Goal: Check status: Check status

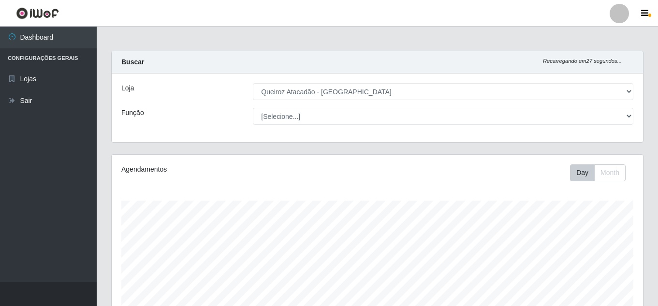
select select "462"
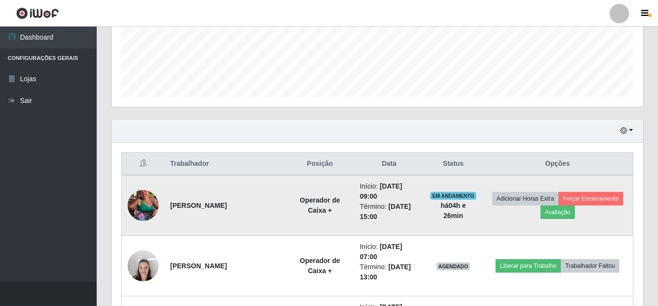
scroll to position [201, 531]
click at [148, 198] on img at bounding box center [143, 205] width 31 height 55
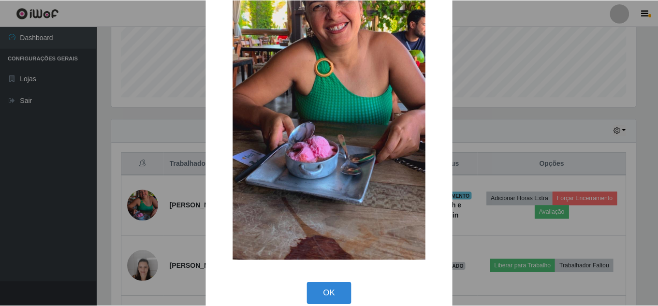
scroll to position [122, 0]
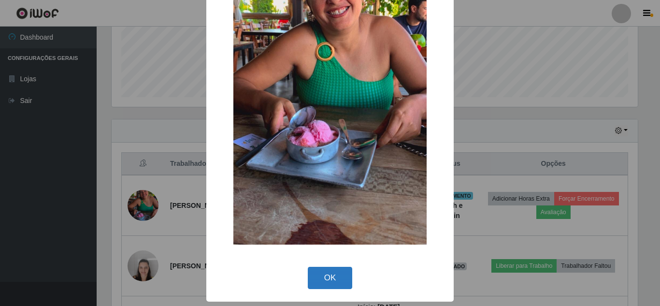
click at [332, 279] on button "OK" at bounding box center [330, 278] width 45 height 23
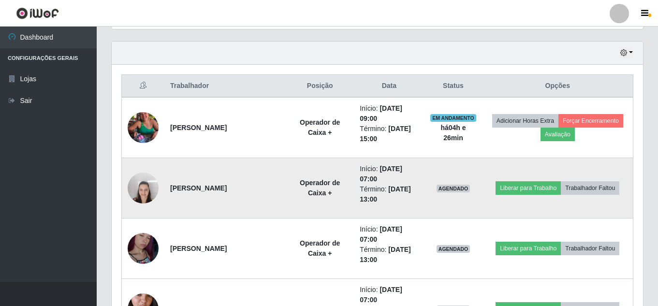
scroll to position [345, 0]
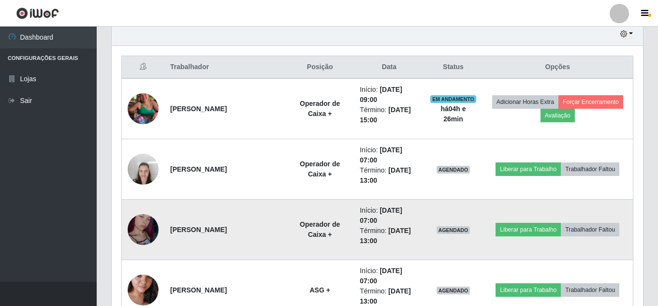
click at [146, 229] on img at bounding box center [143, 229] width 31 height 55
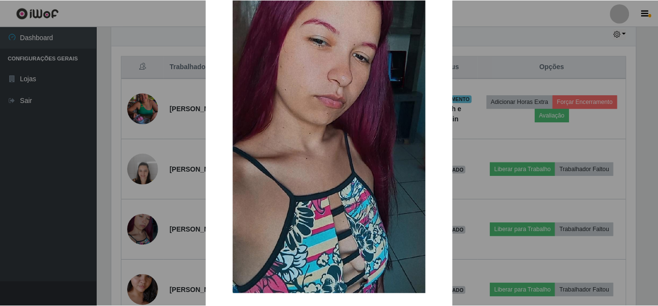
scroll to position [122, 0]
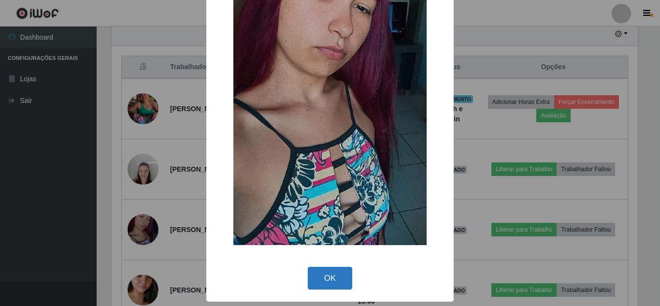
click at [327, 273] on button "OK" at bounding box center [330, 278] width 45 height 23
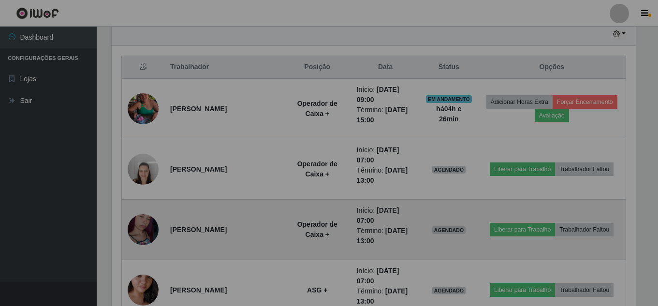
scroll to position [201, 531]
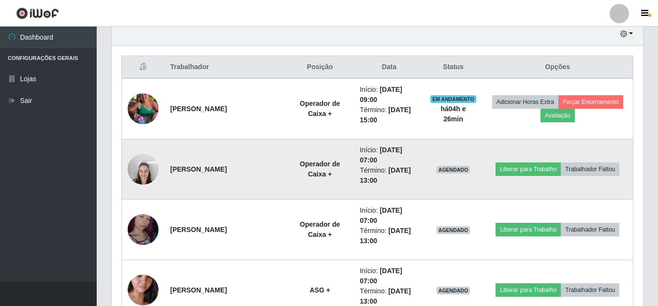
click at [141, 173] on img at bounding box center [143, 168] width 31 height 41
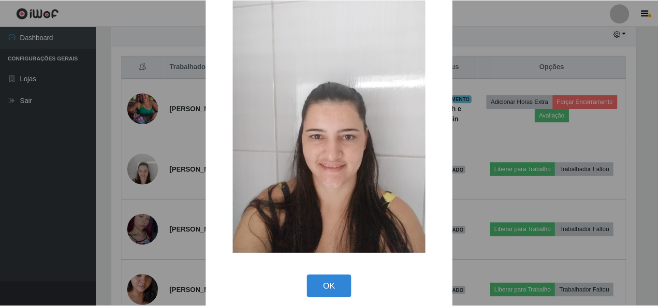
scroll to position [36, 0]
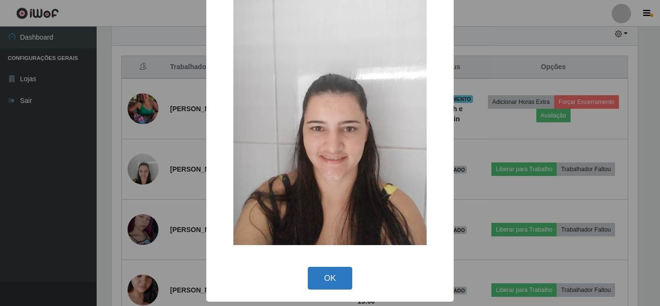
click at [323, 277] on button "OK" at bounding box center [330, 278] width 45 height 23
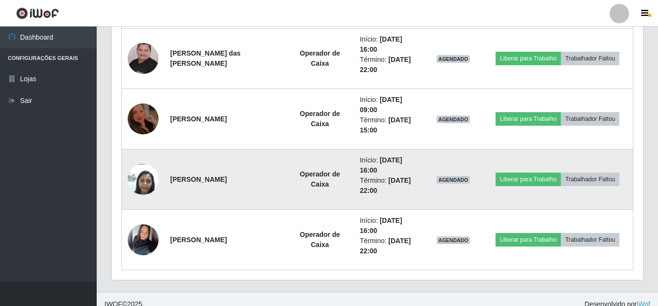
scroll to position [1070, 0]
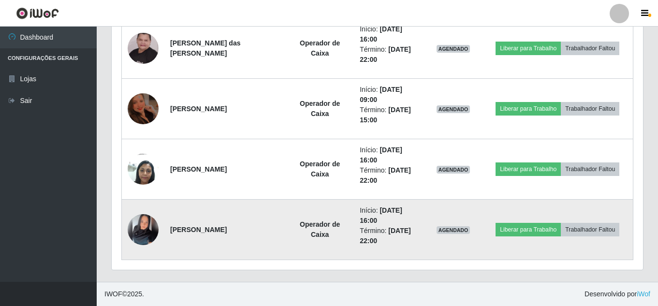
click at [131, 229] on img at bounding box center [143, 229] width 31 height 31
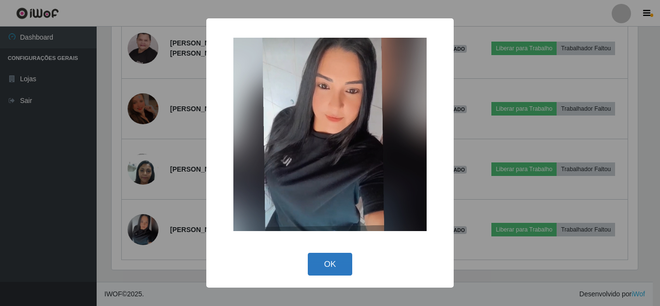
click at [341, 265] on button "OK" at bounding box center [330, 264] width 45 height 23
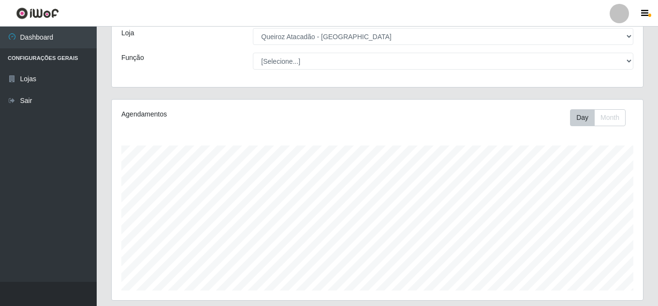
scroll to position [0, 0]
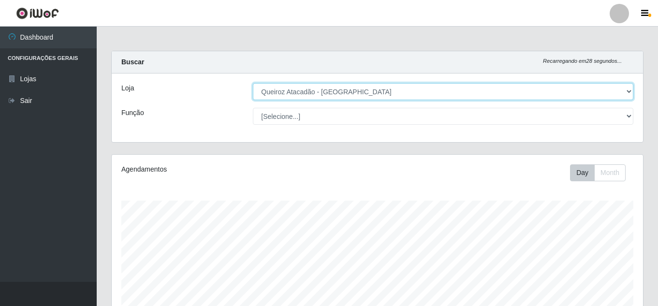
click at [403, 86] on select "[Selecione...] Queiroz [GEOGRAPHIC_DATA] - [GEOGRAPHIC_DATA]" at bounding box center [443, 91] width 380 height 17
click at [253, 83] on select "[Selecione...] Queiroz [GEOGRAPHIC_DATA] - [GEOGRAPHIC_DATA]" at bounding box center [443, 91] width 380 height 17
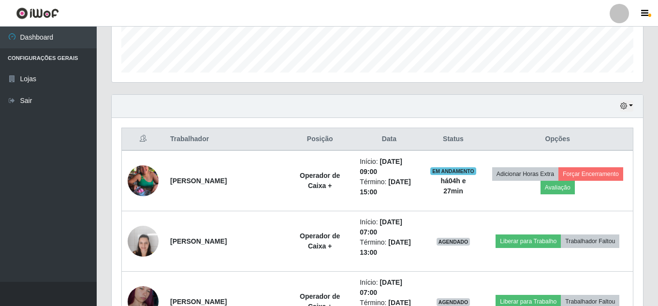
scroll to position [290, 0]
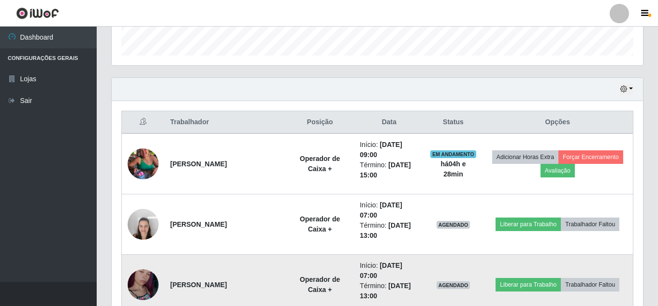
click at [145, 281] on img at bounding box center [143, 284] width 31 height 55
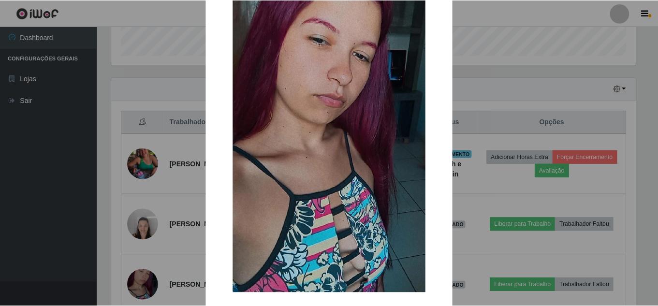
scroll to position [0, 0]
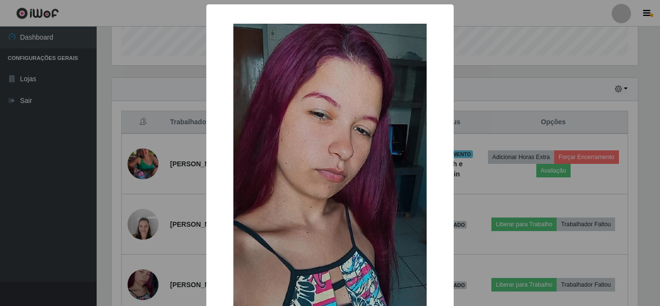
click at [60, 244] on div "× OK Cancel" at bounding box center [330, 153] width 660 height 306
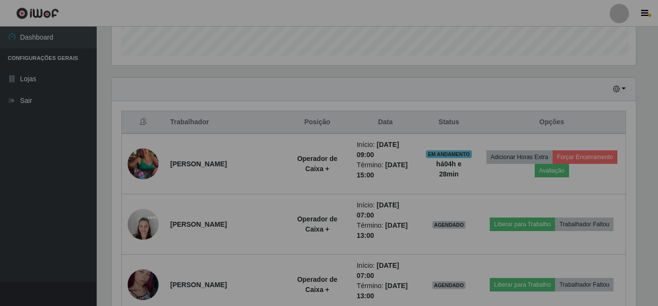
scroll to position [201, 531]
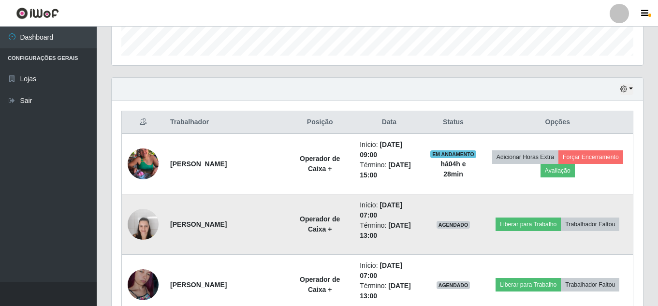
click at [144, 226] on img at bounding box center [143, 223] width 31 height 41
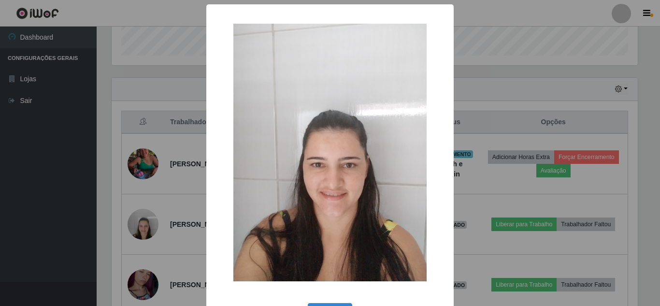
click at [26, 238] on div "× OK Cancel" at bounding box center [330, 153] width 660 height 306
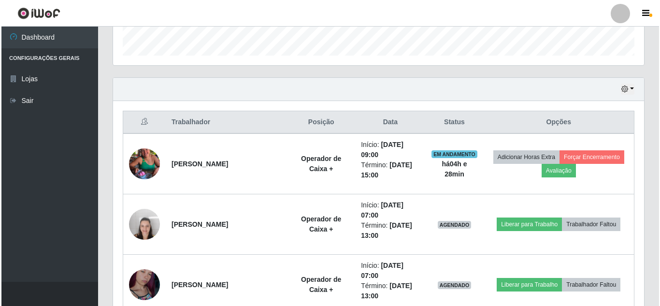
scroll to position [193, 0]
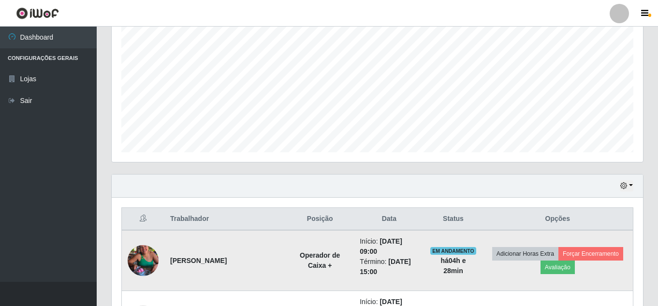
click at [138, 257] on img at bounding box center [143, 260] width 31 height 55
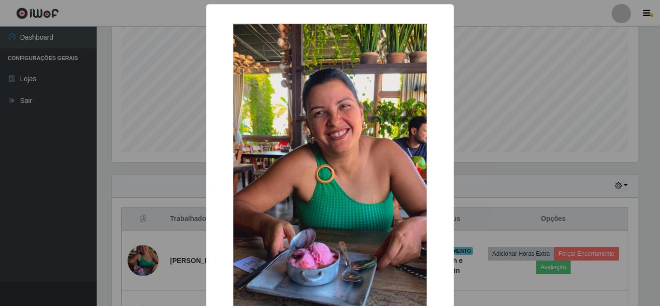
click at [36, 219] on div "× OK Cancel" at bounding box center [330, 153] width 660 height 306
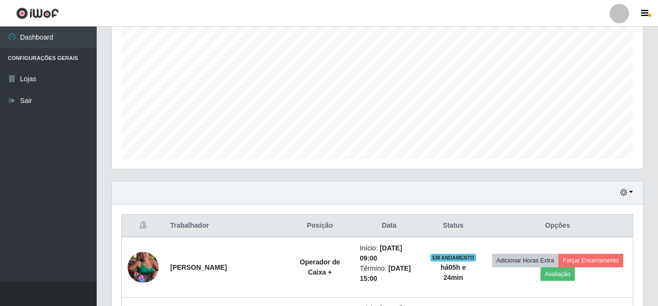
scroll to position [193, 0]
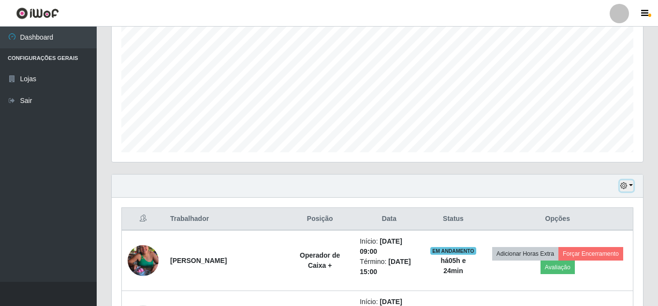
click at [628, 186] on button "button" at bounding box center [627, 185] width 14 height 11
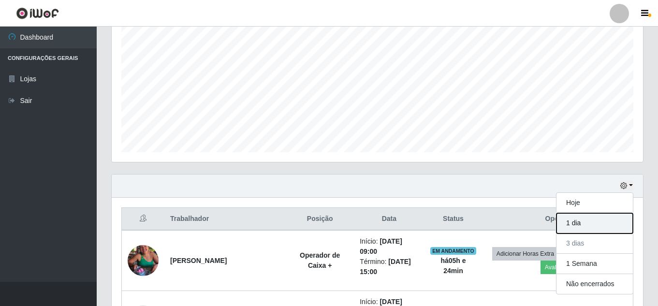
click at [604, 220] on button "1 dia" at bounding box center [594, 223] width 76 height 20
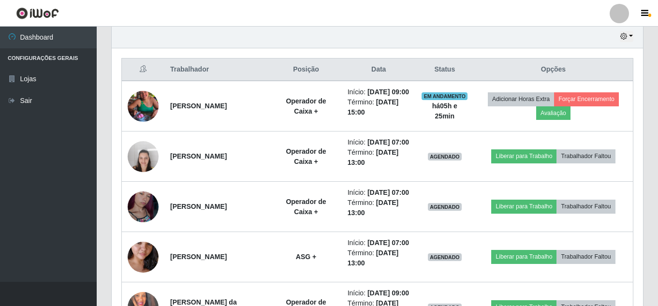
scroll to position [387, 0]
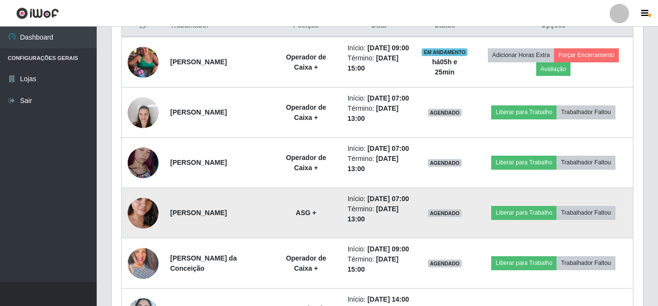
click at [136, 241] on img at bounding box center [143, 213] width 31 height 55
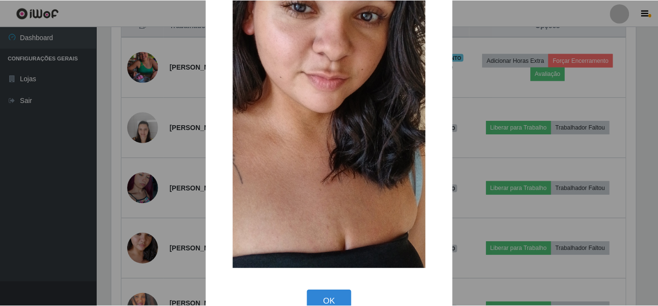
scroll to position [122, 0]
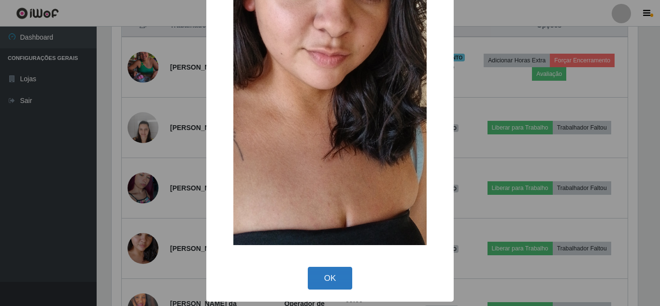
click at [315, 276] on button "OK" at bounding box center [330, 278] width 45 height 23
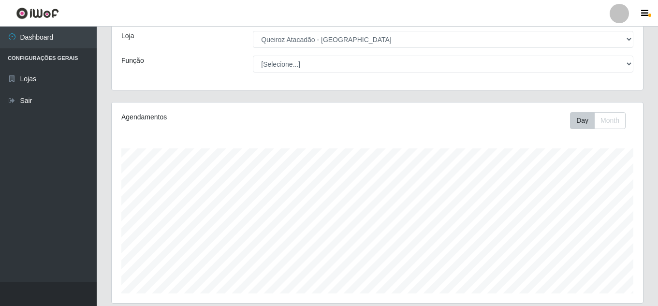
scroll to position [0, 0]
